Goal: Task Accomplishment & Management: Manage account settings

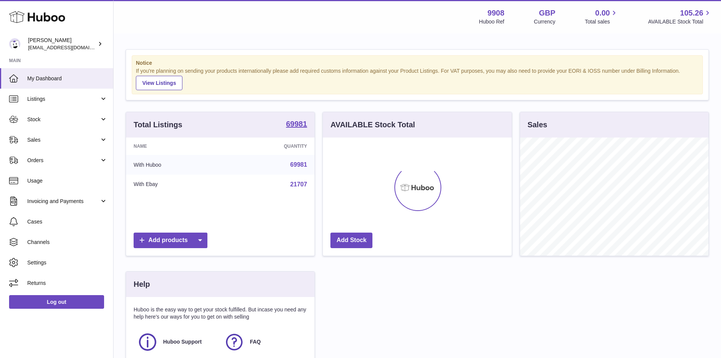
scroll to position [118, 191]
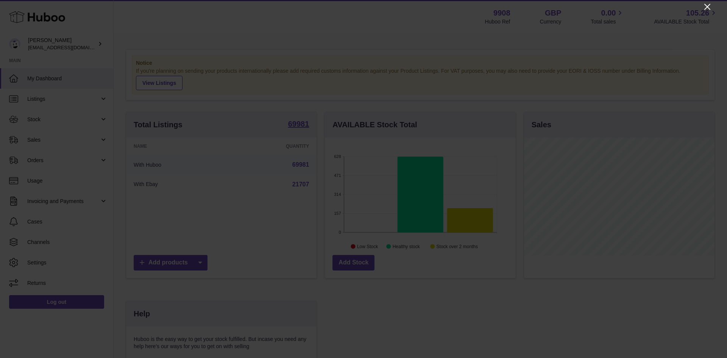
click at [708, 5] on icon "Close" at bounding box center [707, 6] width 9 height 9
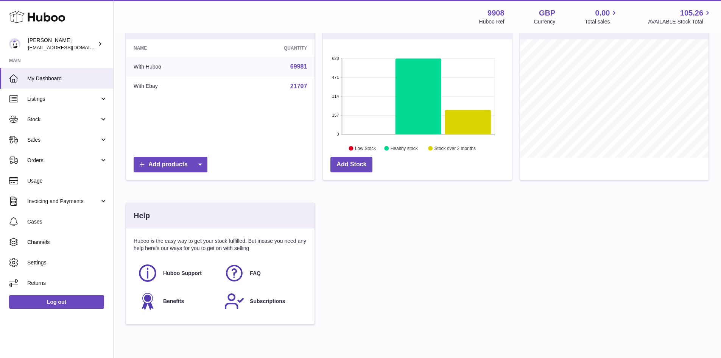
scroll to position [56, 0]
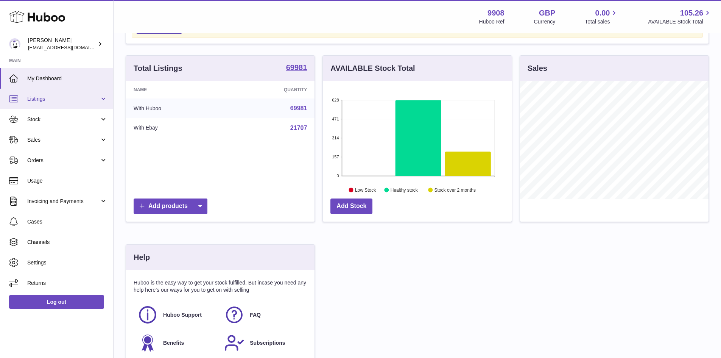
click at [48, 97] on span "Listings" at bounding box center [63, 98] width 72 height 7
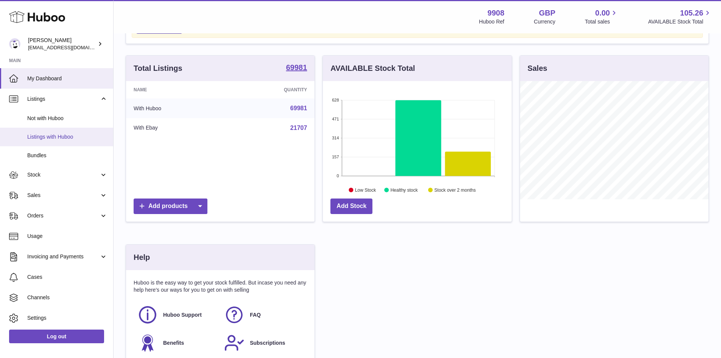
click at [52, 136] on span "Listings with Huboo" at bounding box center [67, 136] width 80 height 7
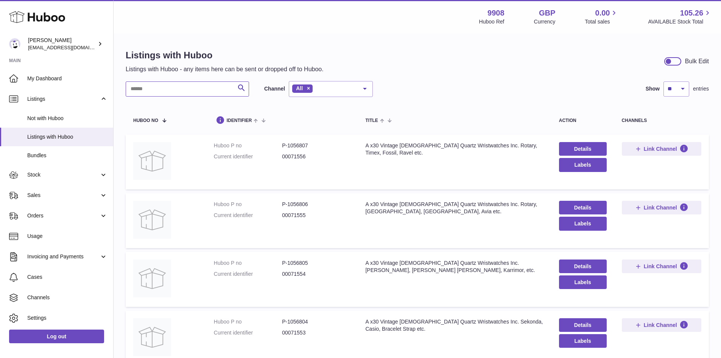
click at [156, 93] on input "text" at bounding box center [187, 88] width 123 height 15
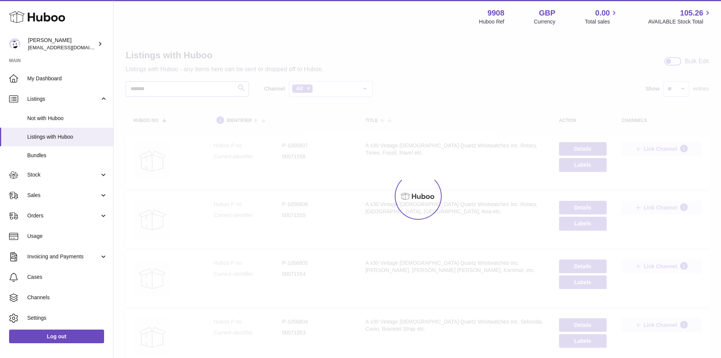
type input "*******"
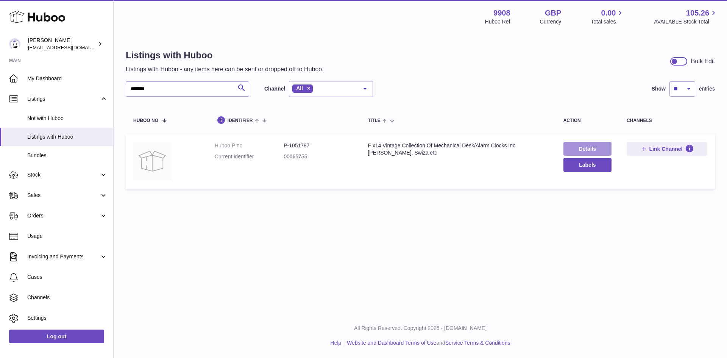
click at [578, 151] on link "Details" at bounding box center [588, 149] width 48 height 14
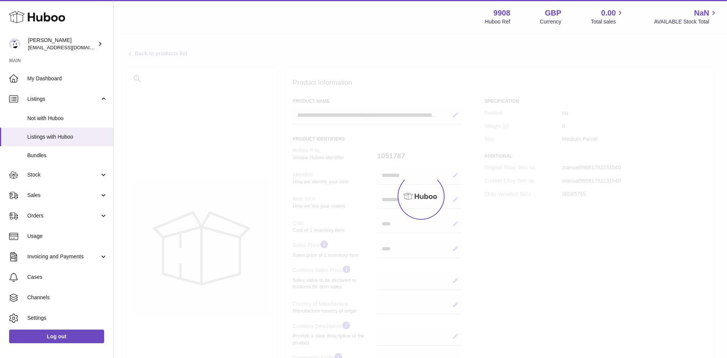
select select
select select "****"
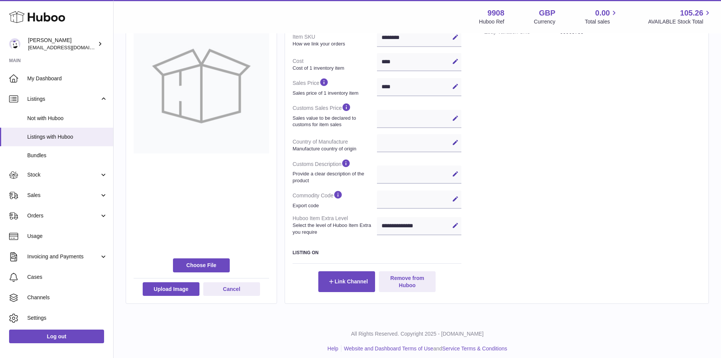
scroll to position [167, 0]
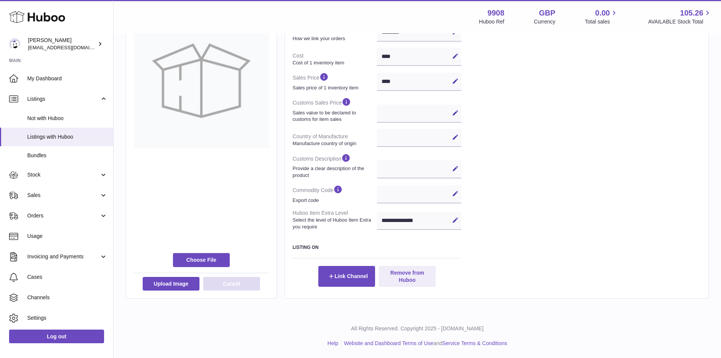
click at [236, 285] on button "Cancel" at bounding box center [231, 284] width 57 height 14
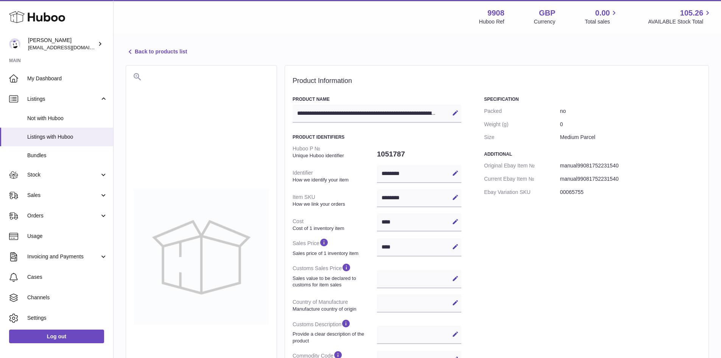
scroll to position [0, 0]
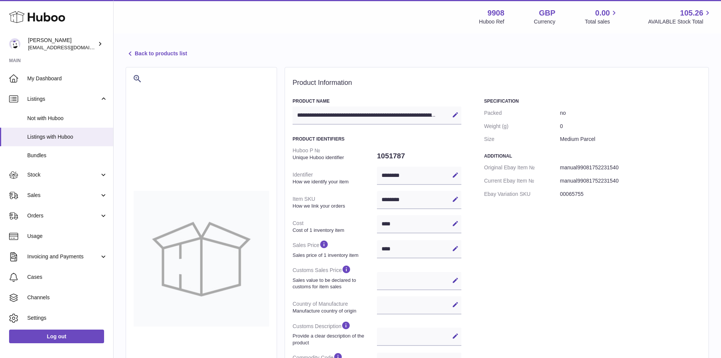
click at [145, 51] on link "Back to products list" at bounding box center [156, 53] width 61 height 9
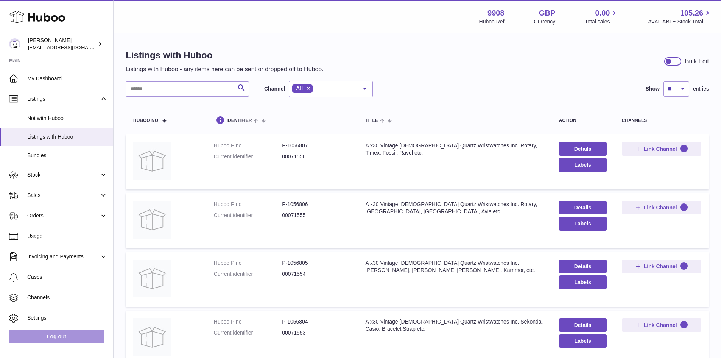
click at [79, 340] on link "Log out" at bounding box center [56, 336] width 95 height 14
